Goal: Information Seeking & Learning: Understand process/instructions

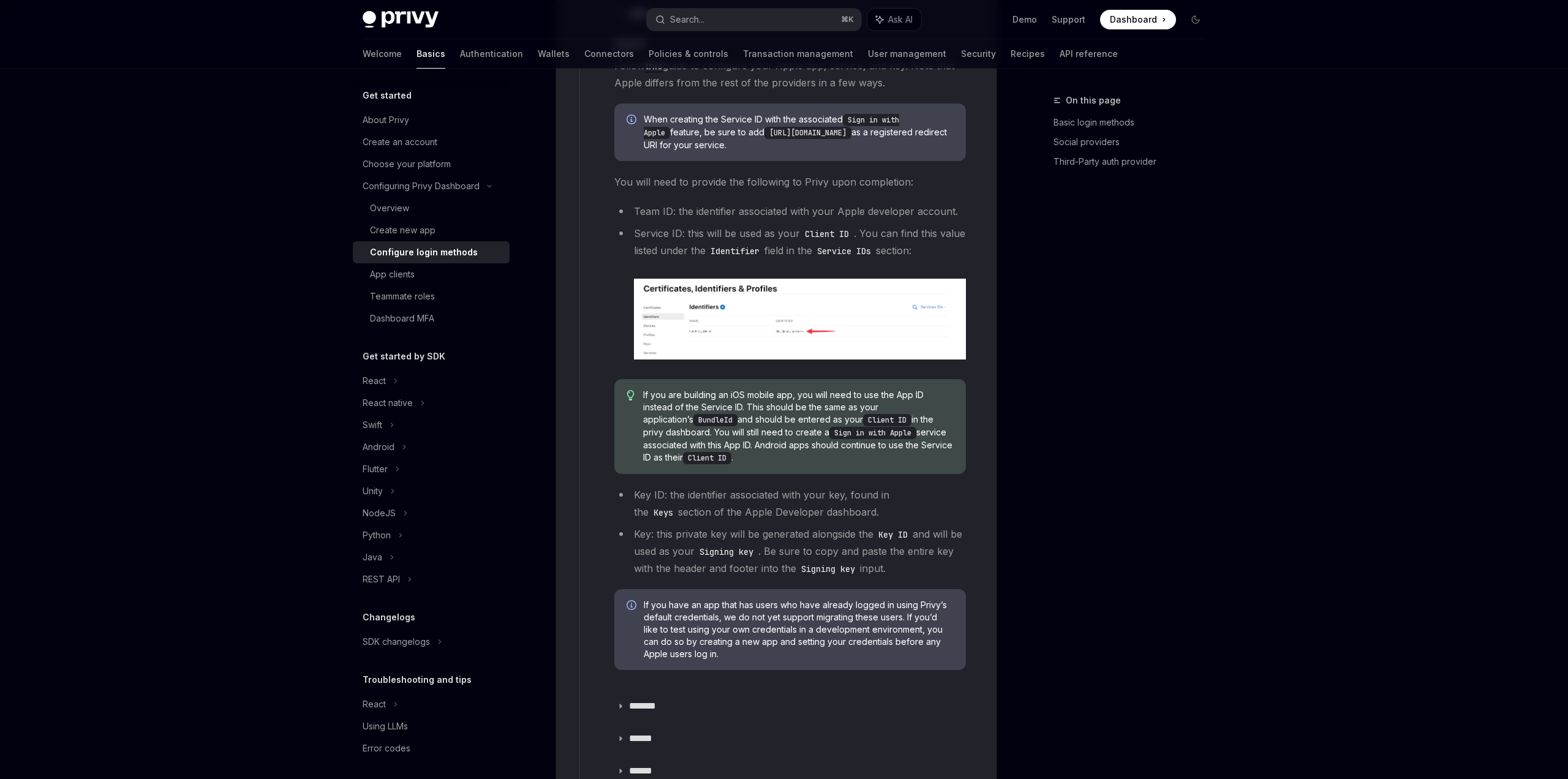
scroll to position [1595, 0]
click at [677, 427] on span "If you are building an iOS mobile app, you will need to use the App ID instead …" at bounding box center [798, 428] width 311 height 75
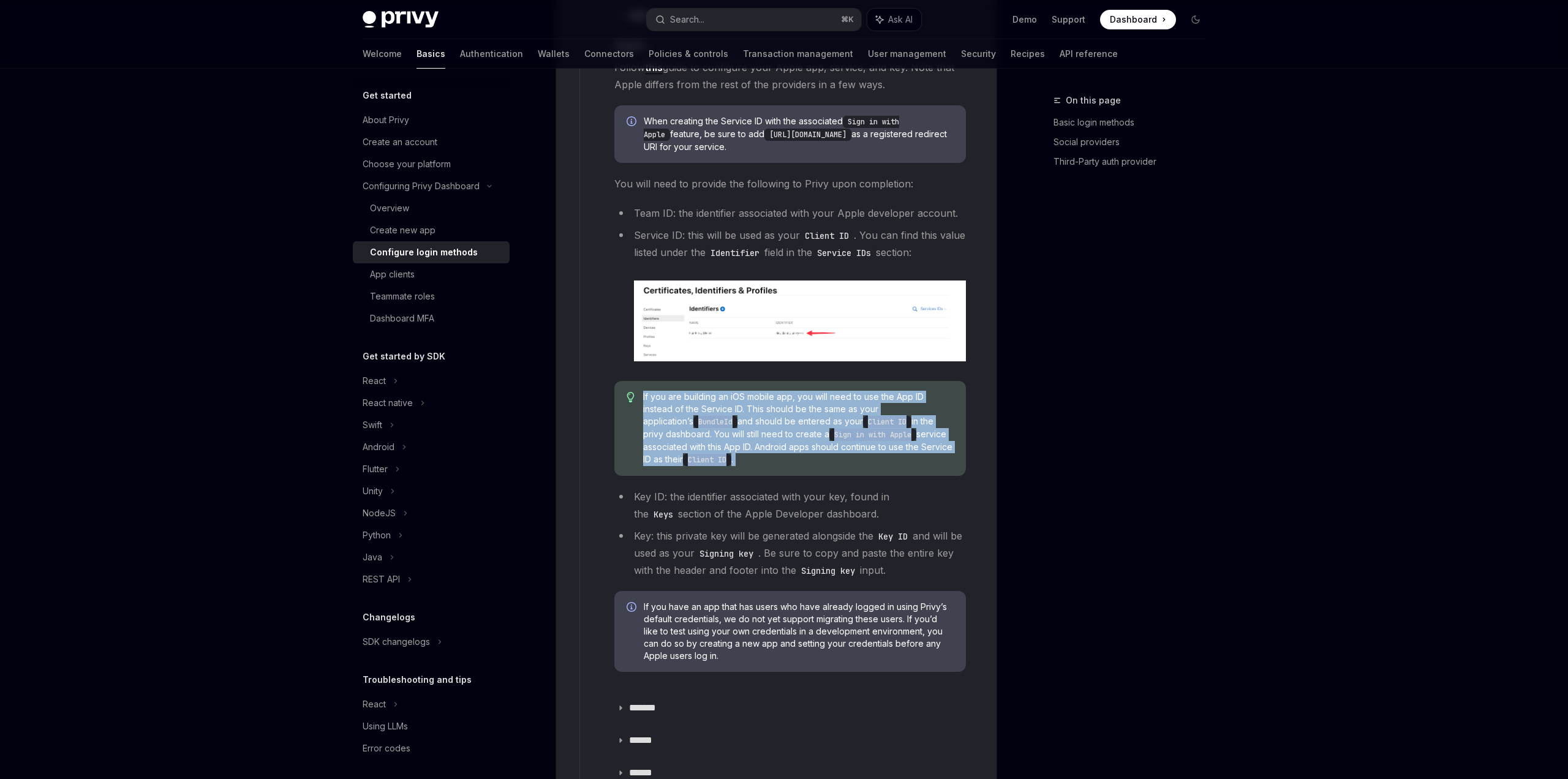
click at [677, 427] on span "If you are building an iOS mobile app, you will need to use the App ID instead …" at bounding box center [798, 428] width 311 height 75
click at [862, 416] on code "Client ID" at bounding box center [887, 422] width 48 height 13
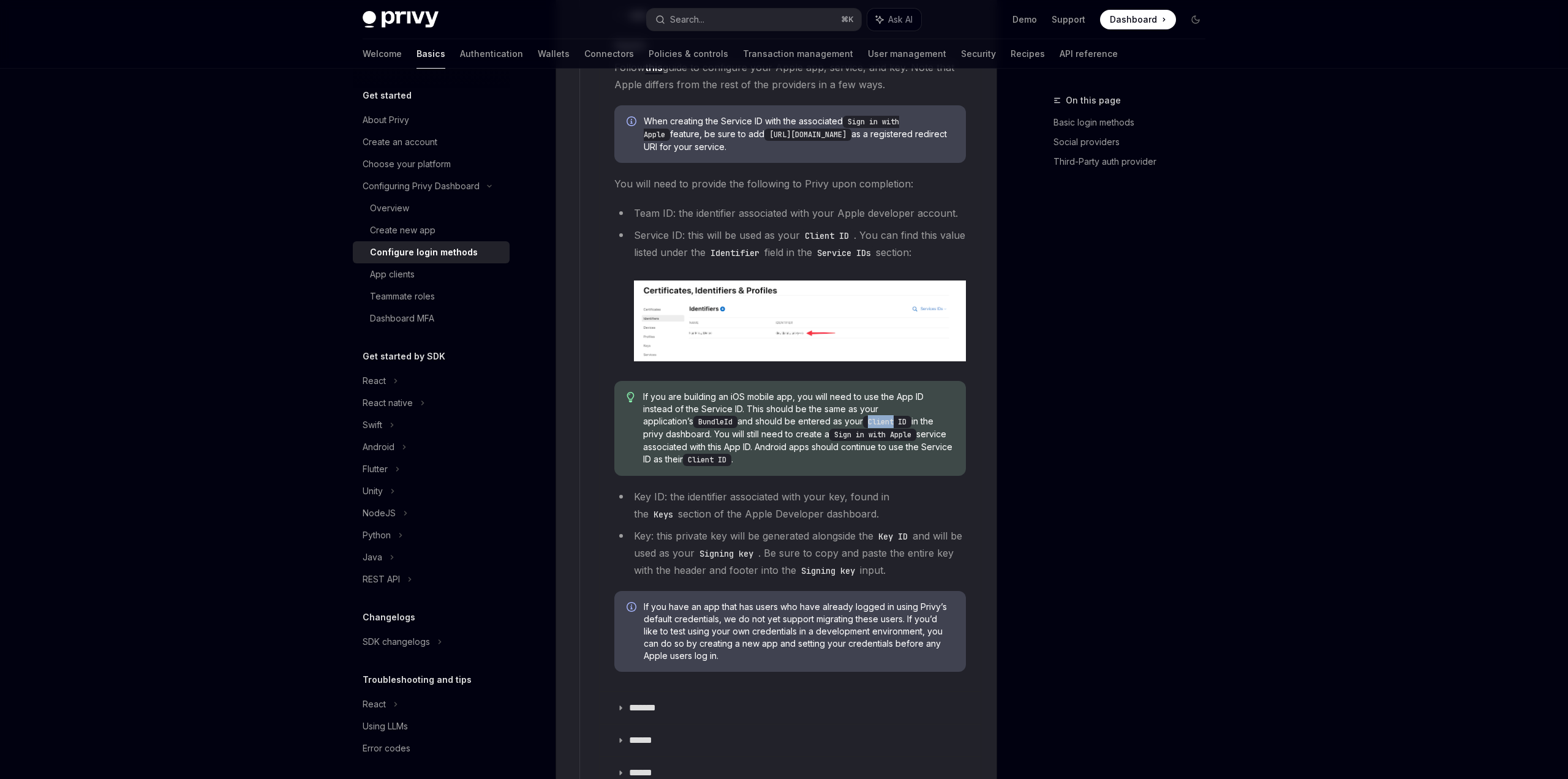
click at [862, 416] on code "Client ID" at bounding box center [887, 422] width 48 height 13
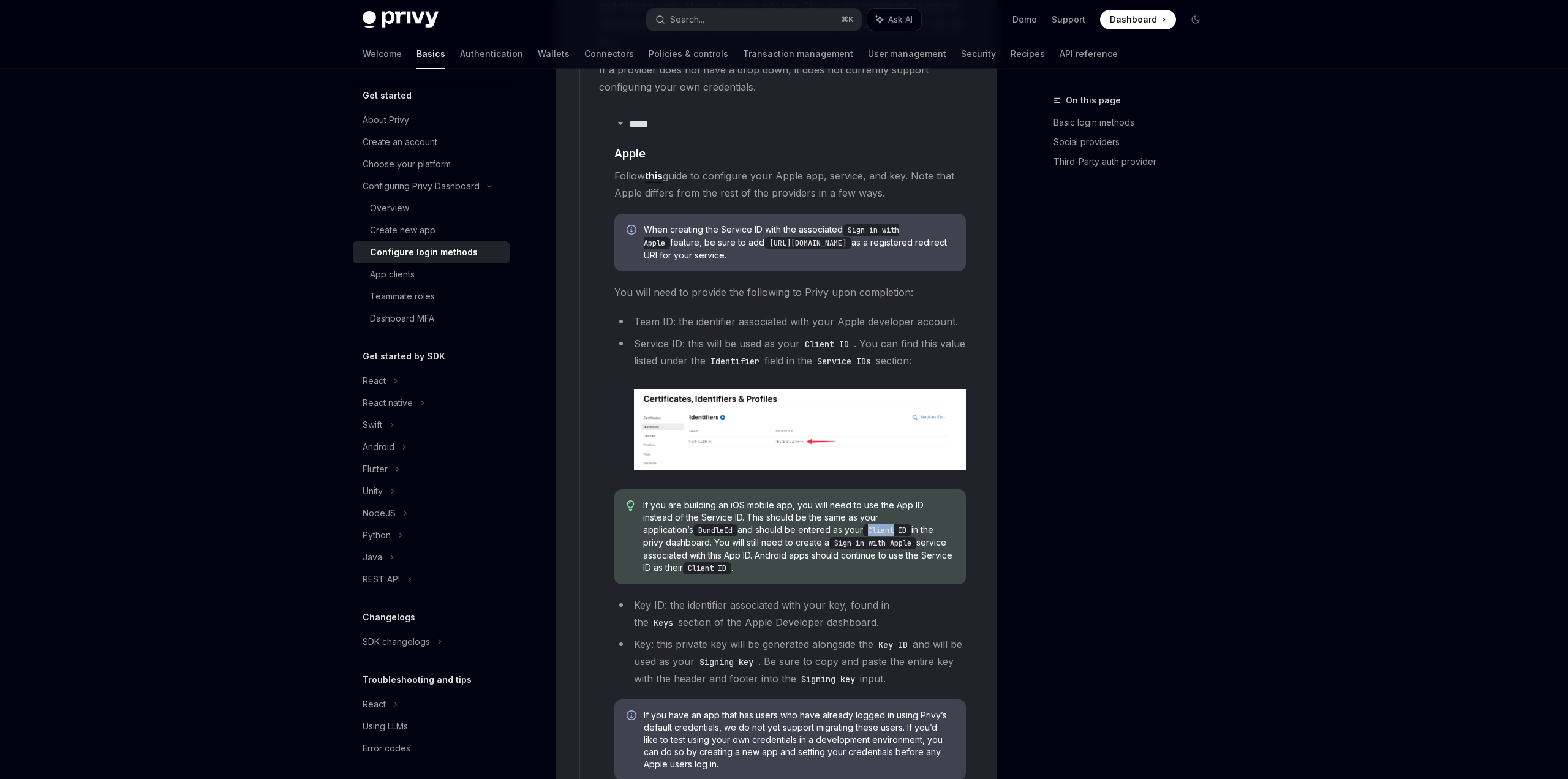
scroll to position [1477, 0]
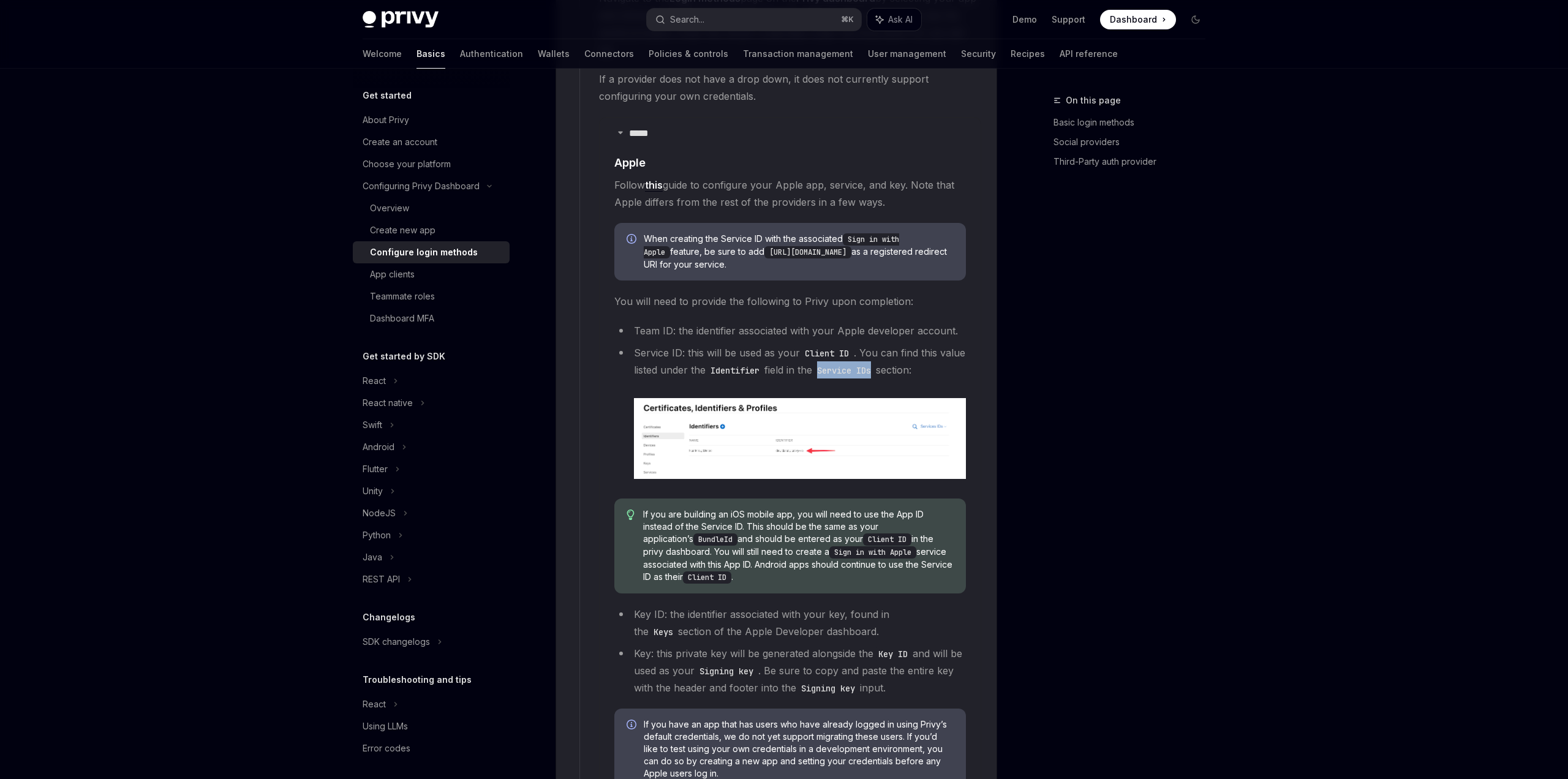
drag, startPoint x: 856, startPoint y: 351, endPoint x: 911, endPoint y: 346, distance: 55.2
click at [876, 364] on code "Service IDs" at bounding box center [844, 371] width 63 height 13
drag, startPoint x: 646, startPoint y: 526, endPoint x: 697, endPoint y: 525, distance: 51.0
click at [697, 525] on span "If you are building an iOS mobile app, you will need to use the App ID instead …" at bounding box center [798, 546] width 311 height 75
type textarea "*"
